Goal: Transaction & Acquisition: Book appointment/travel/reservation

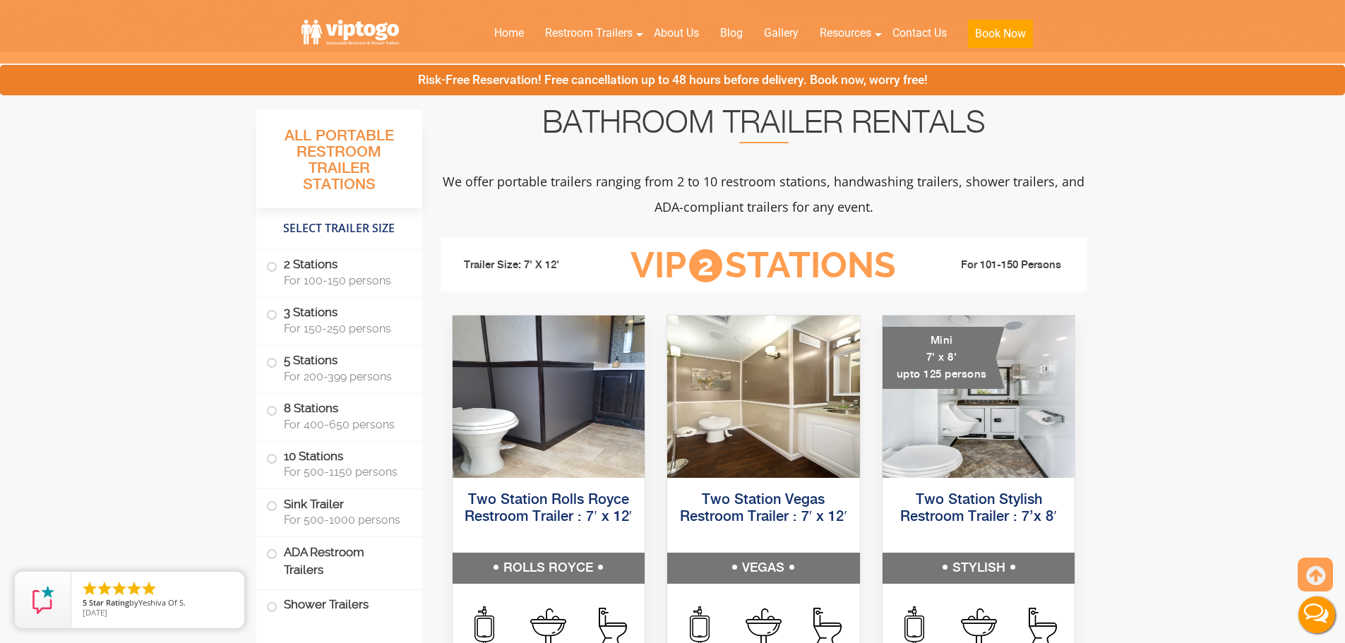
scroll to position [706, 0]
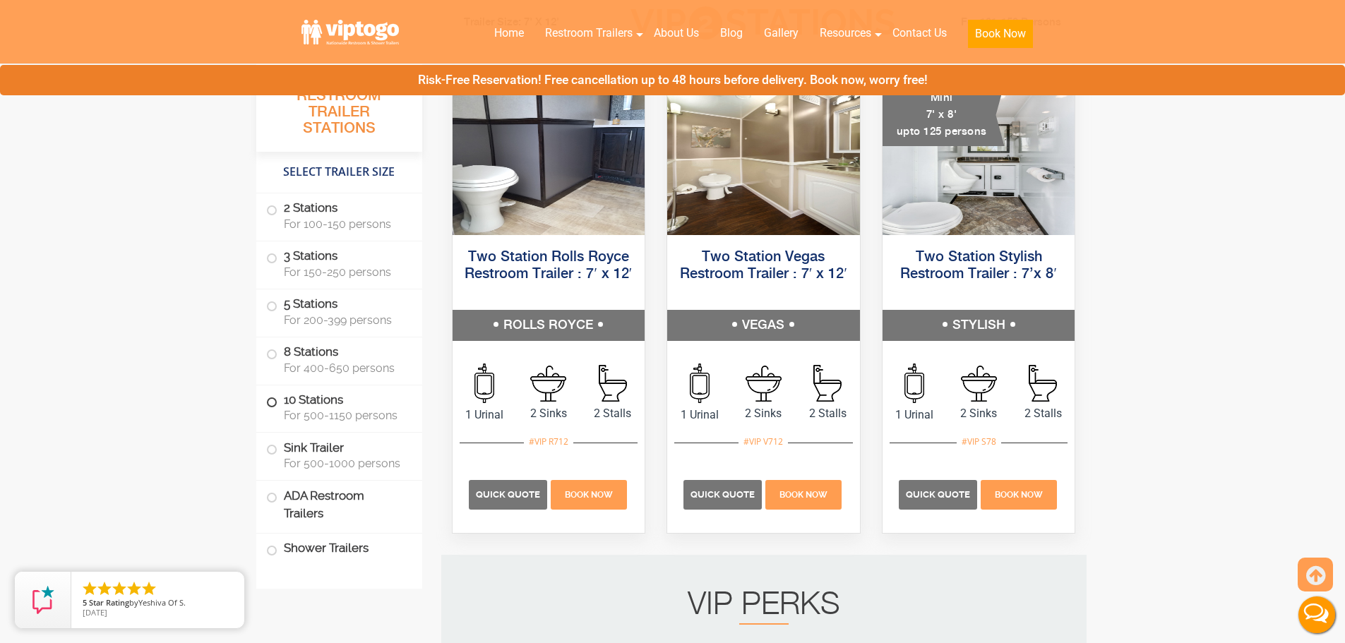
click at [344, 412] on span "For 500-1150 persons" at bounding box center [344, 415] width 121 height 13
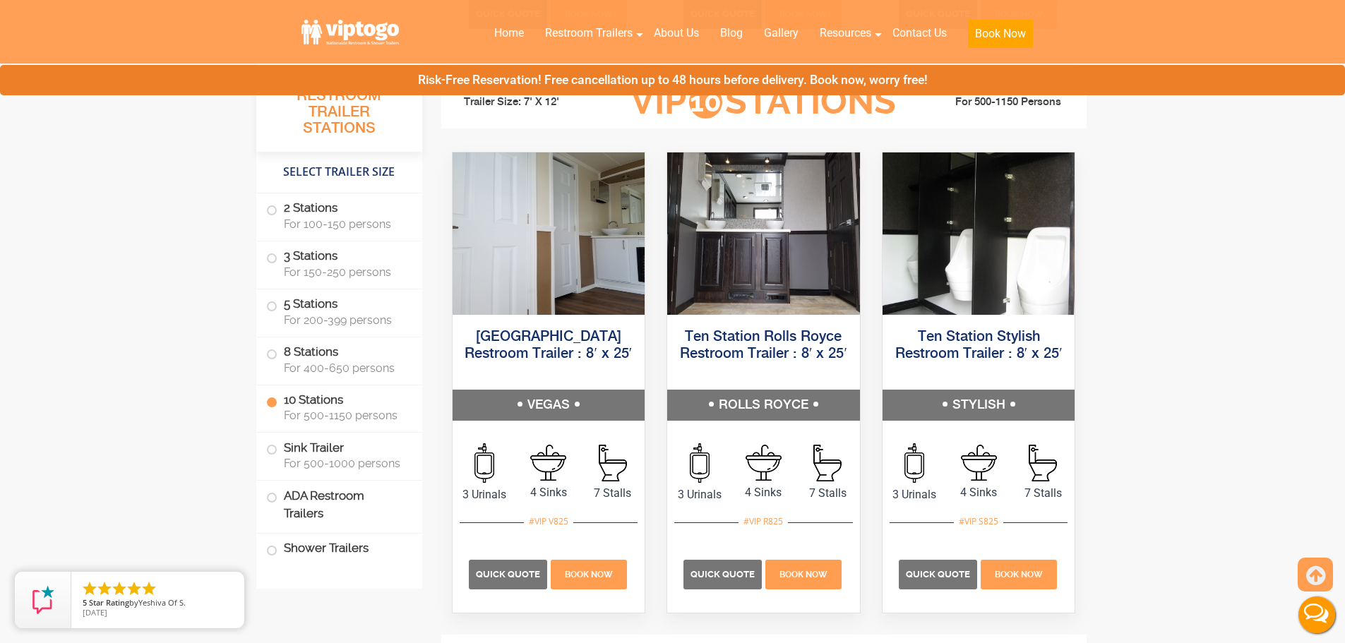
scroll to position [3258, 0]
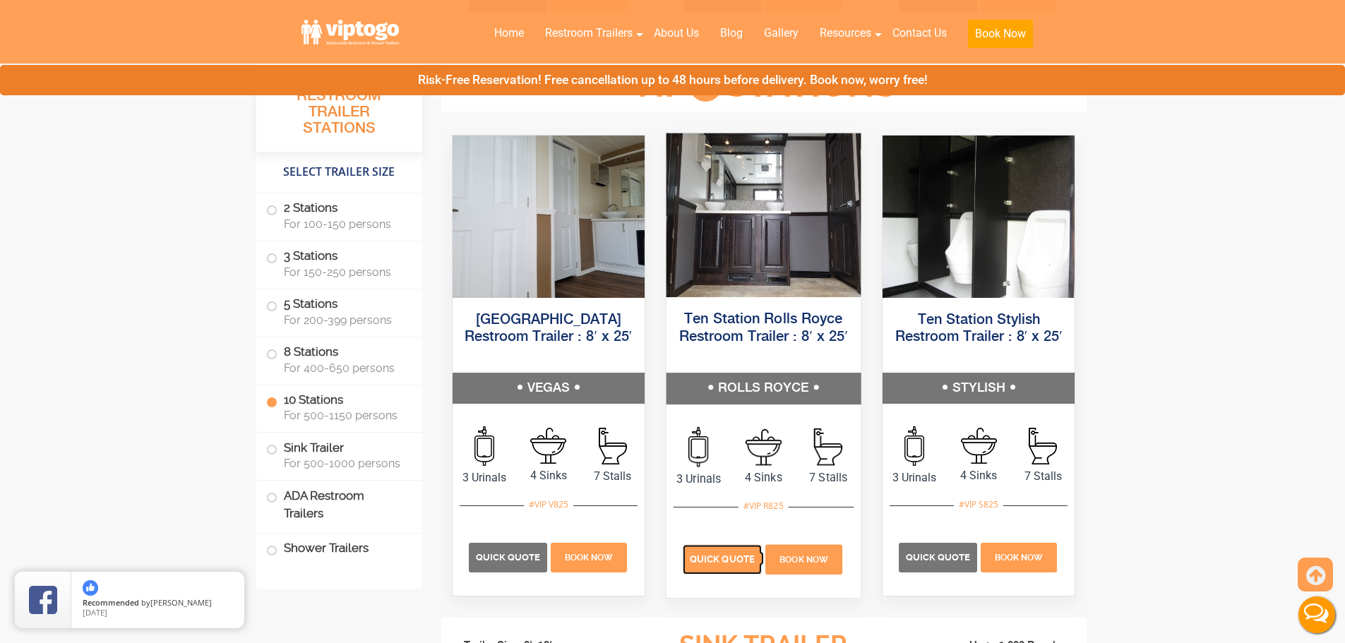
click at [724, 561] on span "Quick Quote" at bounding box center [722, 559] width 65 height 11
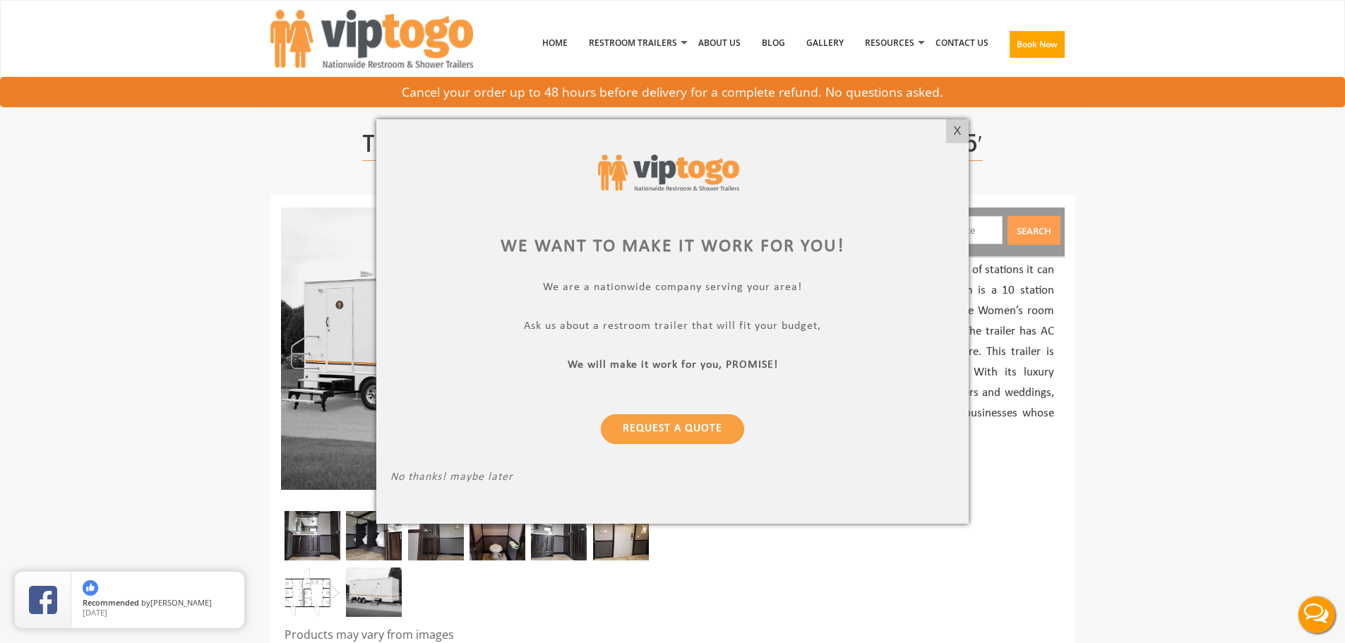
click at [952, 129] on div "X" at bounding box center [957, 131] width 22 height 24
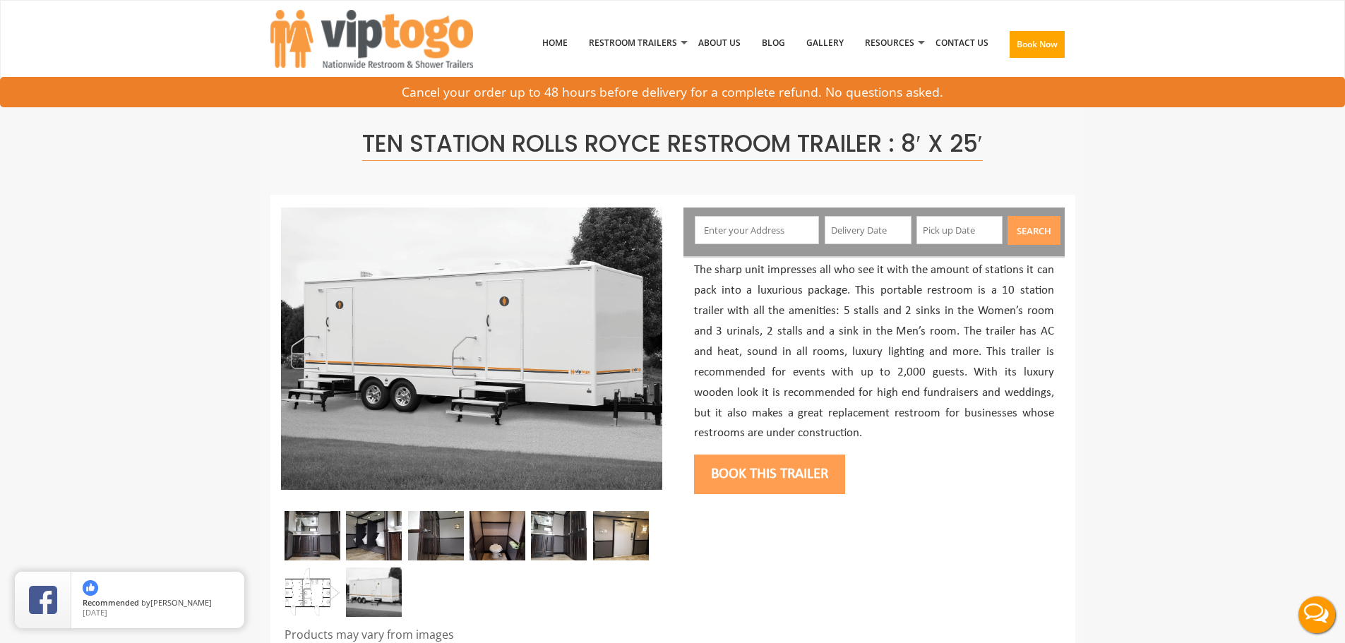
click at [753, 235] on input "text" at bounding box center [757, 230] width 124 height 28
paste input "425 Beaverbrook Rd, Lincoln Park, NJ 07035"
type input "425 Beaverbrook Rd, Lincoln Park, NJ 07035, USA"
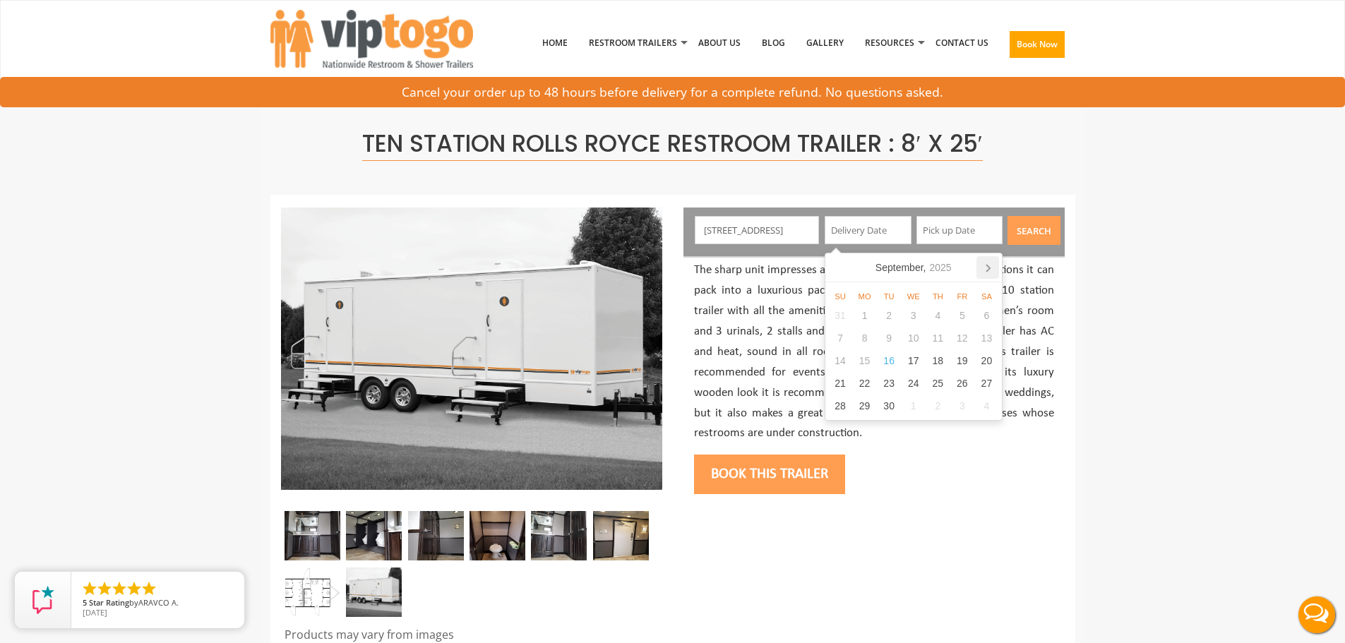
click at [991, 266] on icon at bounding box center [988, 267] width 23 height 23
click at [979, 362] on div "18" at bounding box center [986, 361] width 25 height 23
type input "10/18/2025"
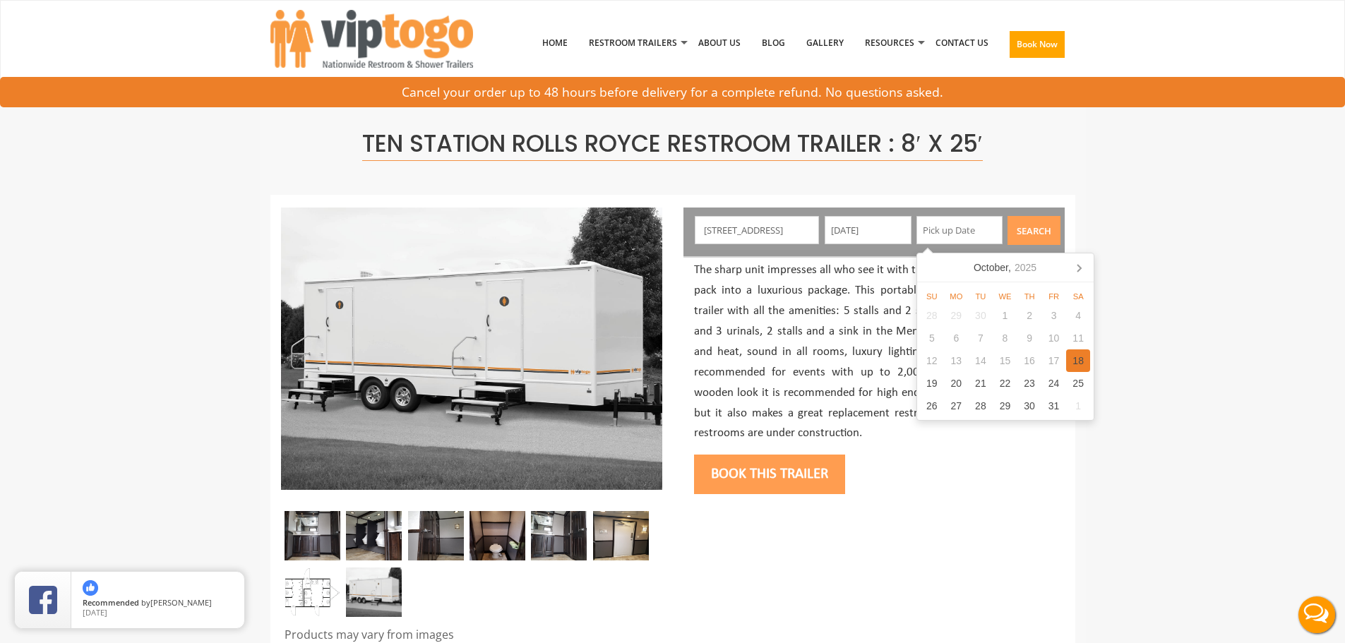
click at [1081, 364] on div "18" at bounding box center [1078, 361] width 25 height 23
type input "10/18/2025"
click at [1044, 237] on button "Search" at bounding box center [1034, 230] width 53 height 29
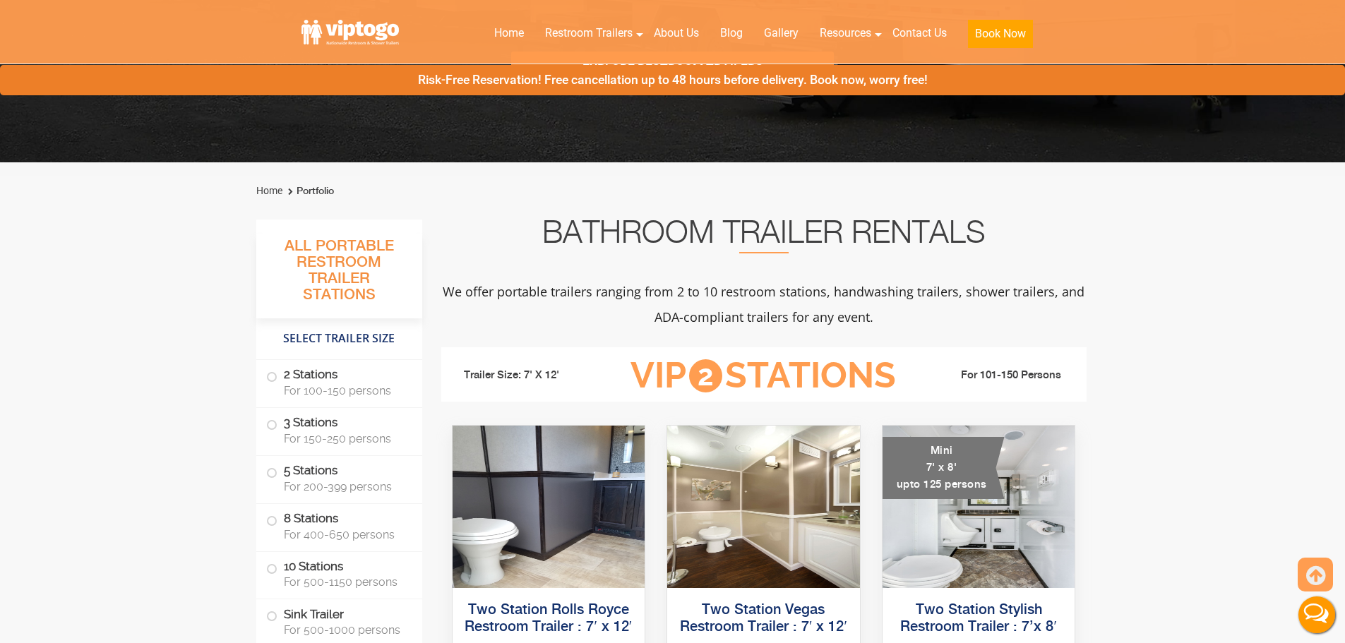
scroll to position [706, 0]
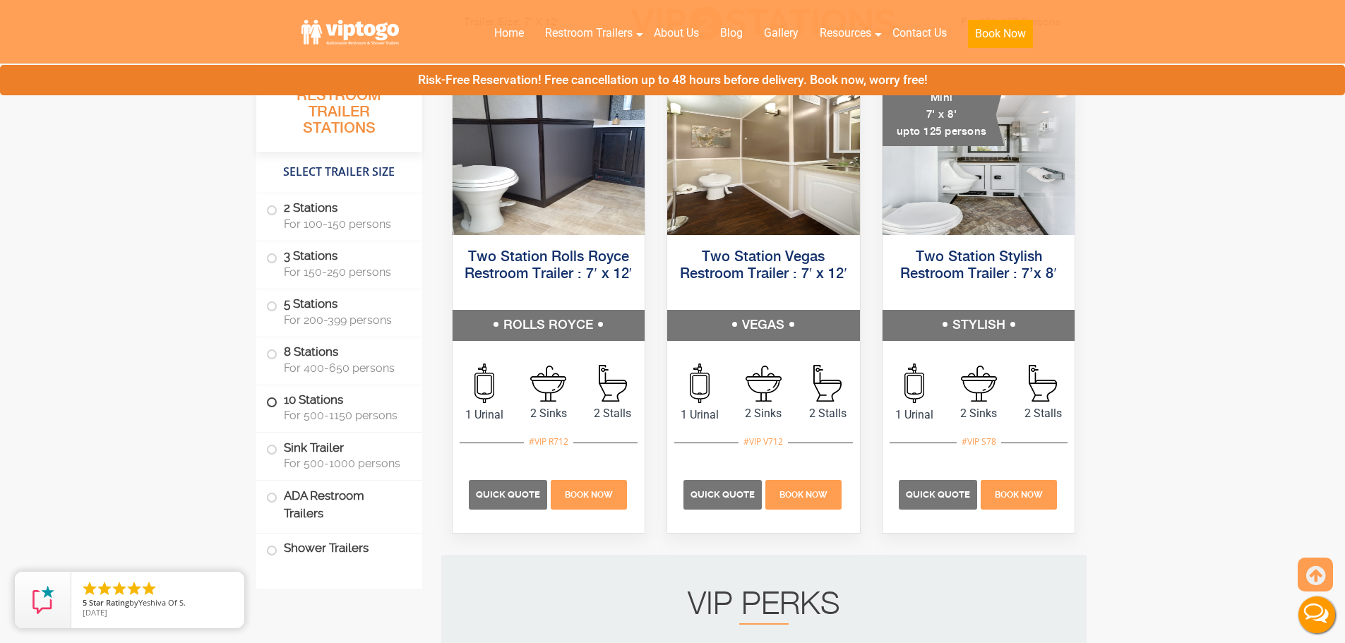
click at [311, 394] on label "10 Stations For 500-1150 persons" at bounding box center [339, 408] width 146 height 44
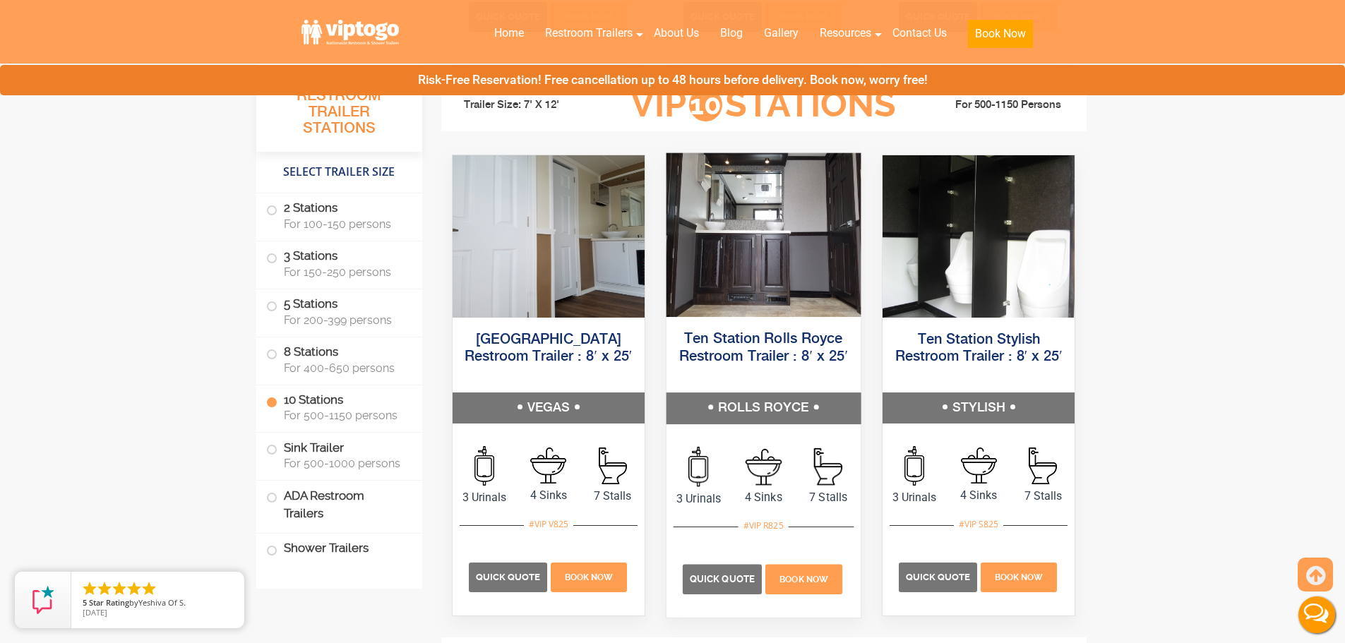
scroll to position [3258, 0]
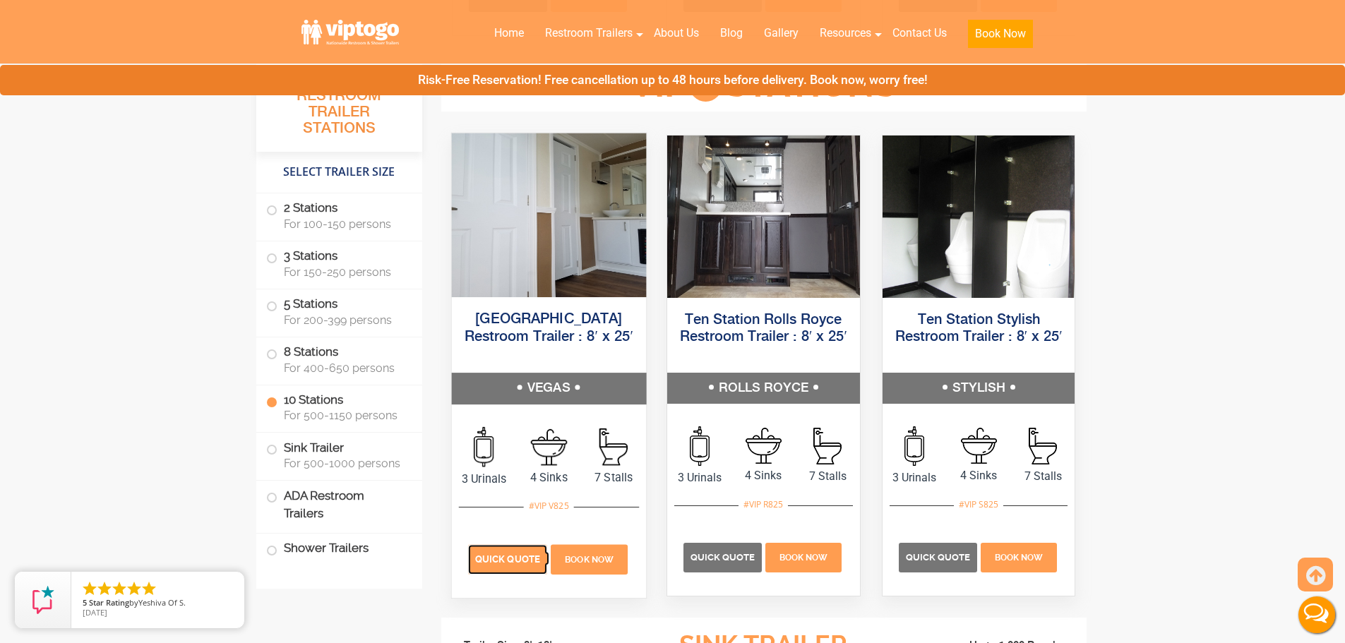
click at [497, 557] on span "Quick Quote" at bounding box center [507, 559] width 65 height 11
click at [333, 362] on span "For 400-650 persons" at bounding box center [344, 368] width 121 height 13
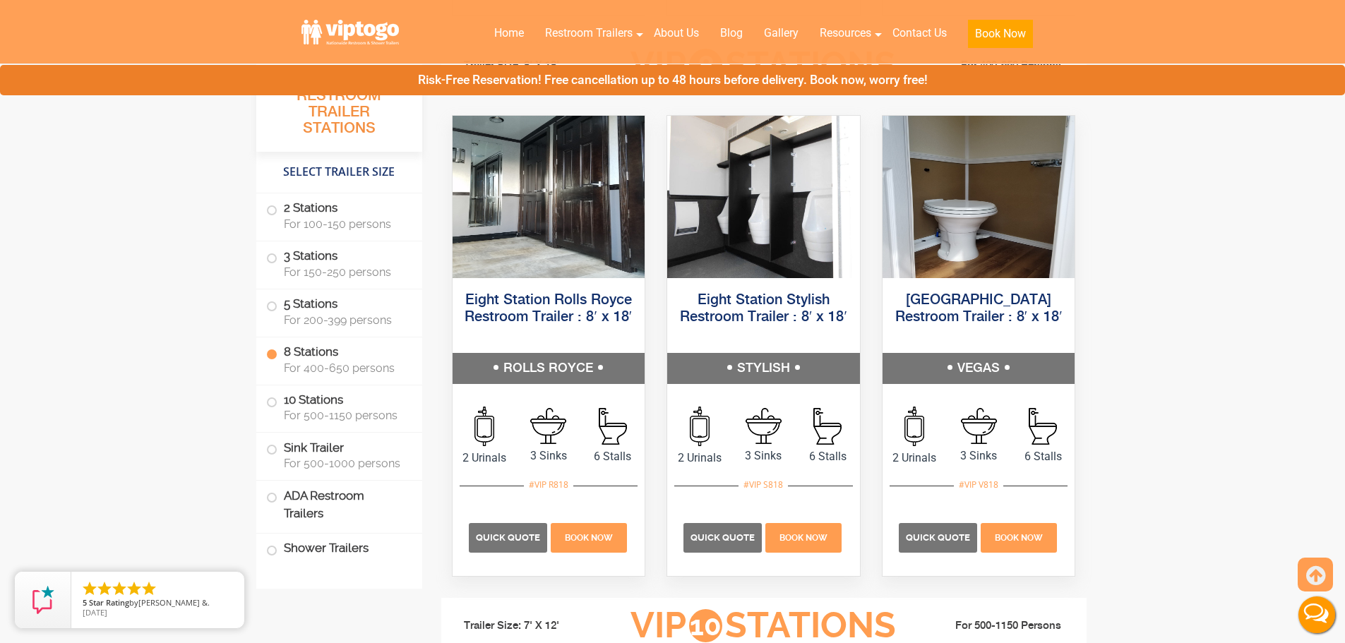
scroll to position [2697, 0]
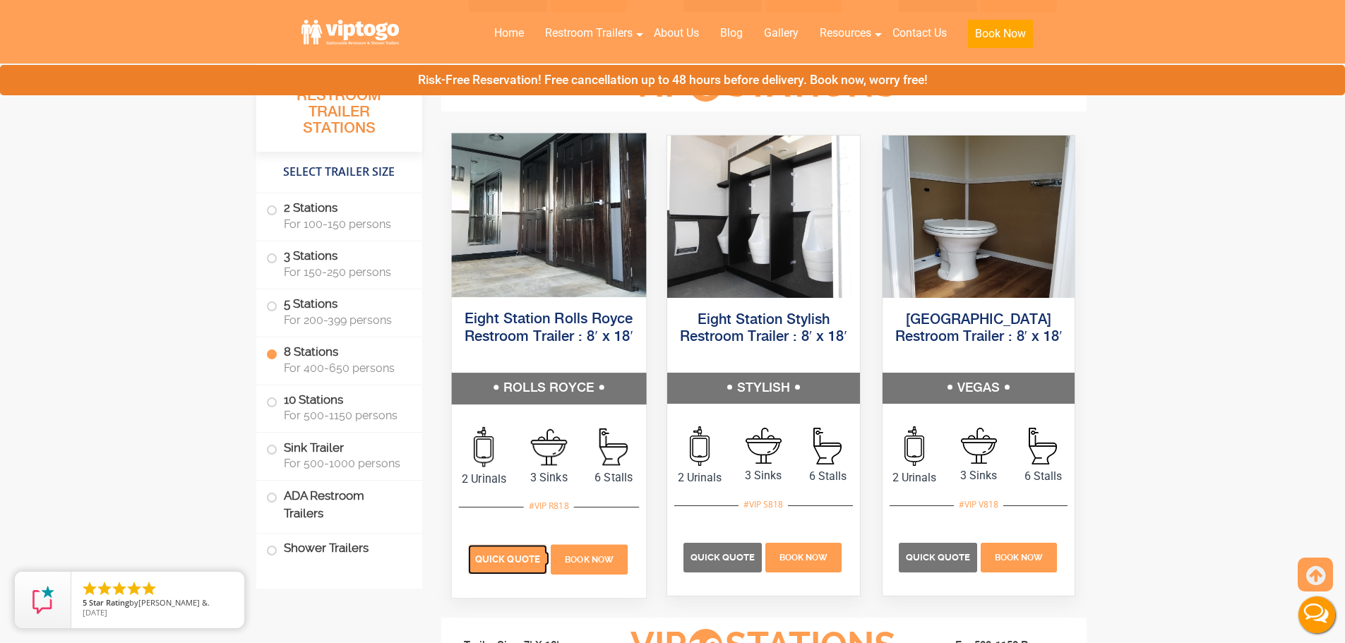
click at [512, 563] on span "Quick Quote" at bounding box center [507, 559] width 65 height 11
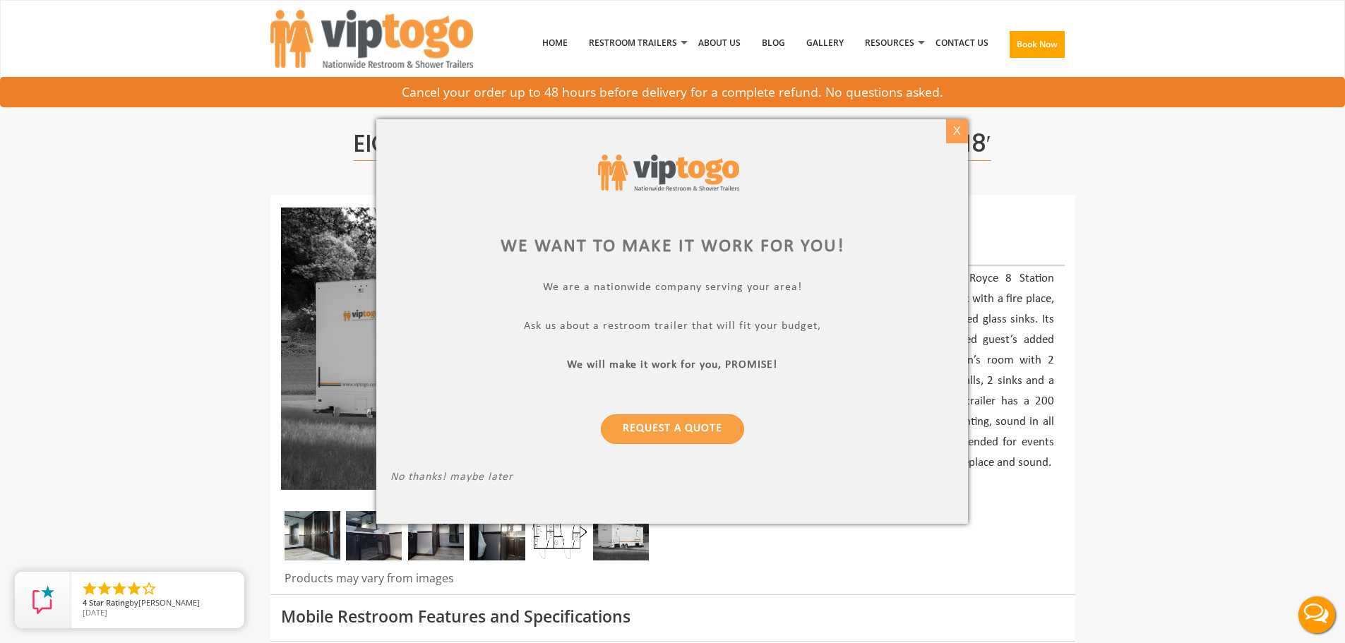
click at [955, 130] on div "X" at bounding box center [957, 131] width 22 height 24
